Goal: Check status: Verify the current state of an ongoing process or item

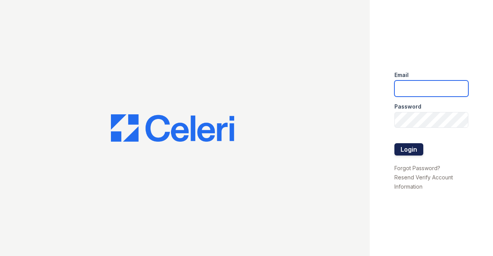
type input "sgoodwin@trinity-pm.com"
click at [410, 147] on button "Login" at bounding box center [408, 149] width 29 height 12
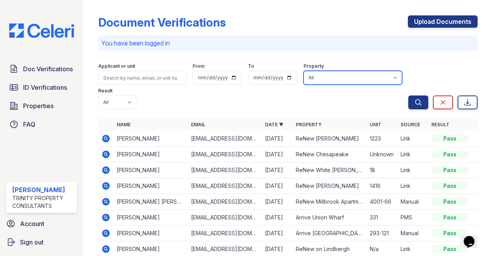
click at [339, 80] on select "All 888 at [GEOGRAPHIC_DATA] [GEOGRAPHIC_DATA][PERSON_NAME] [GEOGRAPHIC_DATA] […" at bounding box center [352, 78] width 99 height 14
select select "47"
click at [303, 71] on select "All 888 at [GEOGRAPHIC_DATA] [GEOGRAPHIC_DATA][PERSON_NAME] [GEOGRAPHIC_DATA] […" at bounding box center [352, 78] width 99 height 14
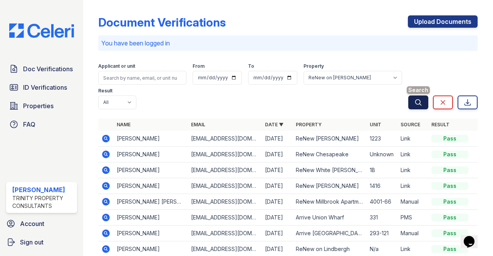
click at [419, 101] on button "Search" at bounding box center [418, 102] width 20 height 14
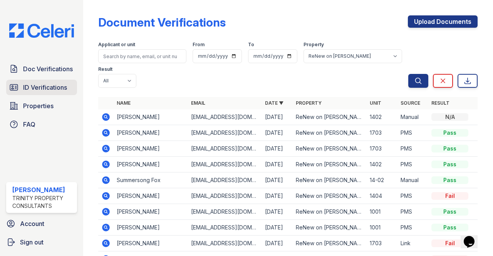
click at [42, 87] on span "ID Verifications" at bounding box center [45, 87] width 44 height 9
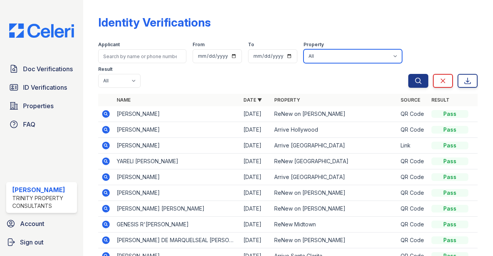
click at [322, 60] on select "All 888 at [GEOGRAPHIC_DATA] [GEOGRAPHIC_DATA][PERSON_NAME] [GEOGRAPHIC_DATA] […" at bounding box center [352, 56] width 99 height 14
select select "47"
click at [303, 49] on select "All 888 at [GEOGRAPHIC_DATA] [GEOGRAPHIC_DATA][PERSON_NAME] [GEOGRAPHIC_DATA] […" at bounding box center [352, 56] width 99 height 14
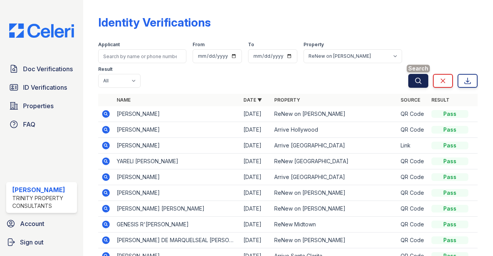
click at [413, 87] on button "Search" at bounding box center [418, 81] width 20 height 14
